Goal: Obtain resource: Obtain resource

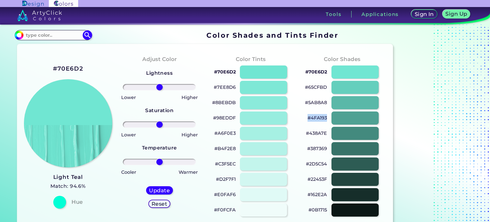
drag, startPoint x: 306, startPoint y: 118, endPoint x: 328, endPoint y: 118, distance: 22.6
click at [328, 118] on div "#4FA193" at bounding box center [341, 117] width 81 height 15
copy p "#4FA193"
drag, startPoint x: 305, startPoint y: 133, endPoint x: 328, endPoint y: 131, distance: 22.7
click at [328, 131] on div "#438A7E" at bounding box center [341, 133] width 81 height 15
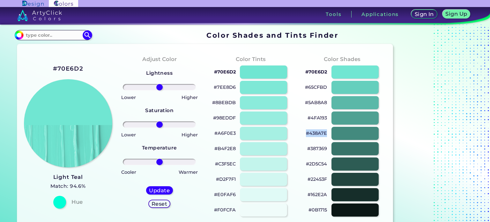
copy p "#438A7E"
drag, startPoint x: 303, startPoint y: 86, endPoint x: 326, endPoint y: 85, distance: 22.7
click at [326, 85] on div "#65CFBD" at bounding box center [341, 87] width 81 height 15
copy p "#65CFBD"
drag, startPoint x: 212, startPoint y: 194, endPoint x: 234, endPoint y: 194, distance: 22.3
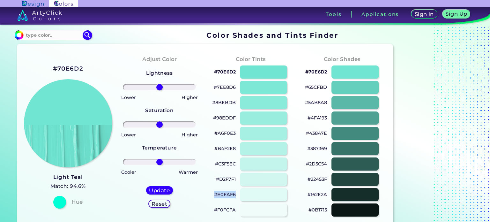
click at [234, 194] on div "#E0FAF6" at bounding box center [250, 194] width 81 height 15
copy p "#E0FAF6"
drag, startPoint x: 327, startPoint y: 118, endPoint x: 306, endPoint y: 118, distance: 21.0
click at [306, 118] on div "#4FA193" at bounding box center [341, 117] width 81 height 15
copy p "#4FA193"
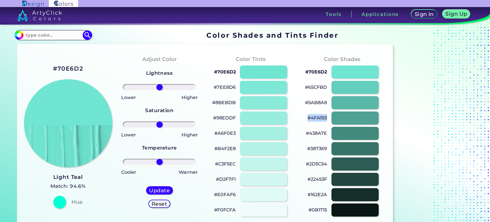
scroll to position [64, 0]
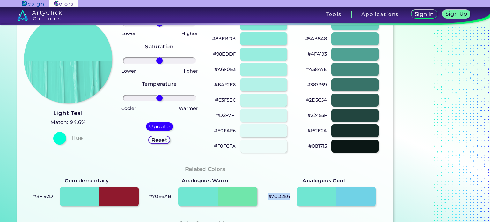
drag, startPoint x: 267, startPoint y: 196, endPoint x: 289, endPoint y: 196, distance: 22.3
click at [289, 196] on div "#70D2E6" at bounding box center [323, 196] width 118 height 23
copy p "#70D2E6"
drag, startPoint x: 325, startPoint y: 99, endPoint x: 305, endPoint y: 99, distance: 20.4
click at [305, 99] on div "#2D5C54" at bounding box center [341, 99] width 81 height 15
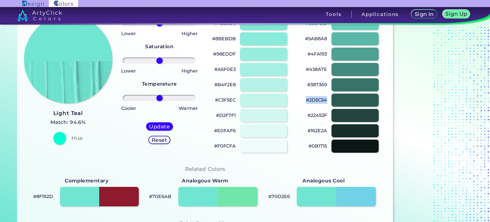
copy p "#2D5C54"
drag, startPoint x: 327, startPoint y: 84, endPoint x: 307, endPoint y: 85, distance: 20.1
click at [307, 85] on div "#387369" at bounding box center [341, 84] width 81 height 15
copy p "#387369"
drag, startPoint x: 308, startPoint y: 115, endPoint x: 327, endPoint y: 114, distance: 18.5
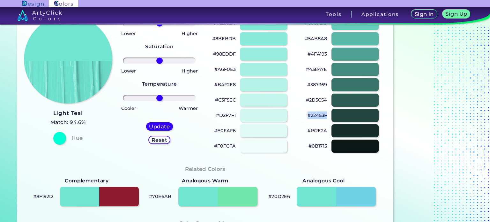
click at [327, 114] on p "#22453F" at bounding box center [316, 115] width 19 height 8
copy p "#22453F"
drag, startPoint x: 307, startPoint y: 115, endPoint x: 326, endPoint y: 115, distance: 18.2
click at [326, 115] on p "#22453F" at bounding box center [316, 115] width 19 height 8
copy p "#22453F"
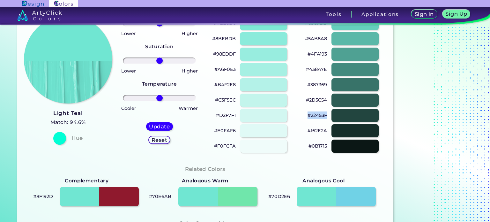
drag, startPoint x: 306, startPoint y: 116, endPoint x: 326, endPoint y: 115, distance: 19.5
click at [326, 115] on div "#22453F" at bounding box center [341, 115] width 81 height 15
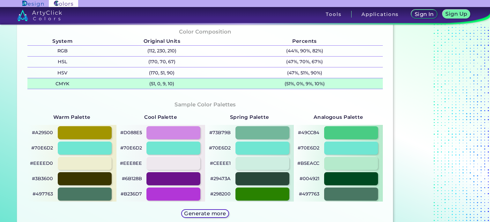
scroll to position [351, 0]
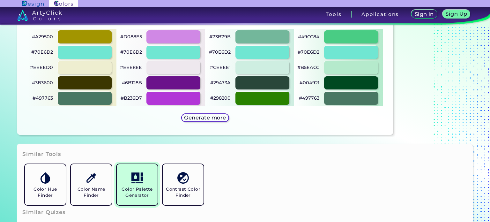
click at [136, 177] on img at bounding box center [136, 177] width 11 height 11
